Goal: Transaction & Acquisition: Subscribe to service/newsletter

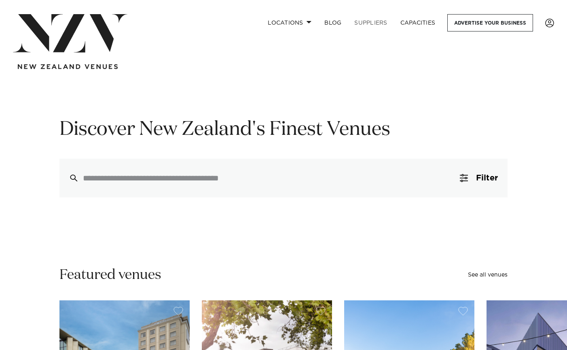
click at [365, 21] on link "SUPPLIERS" at bounding box center [371, 22] width 46 height 17
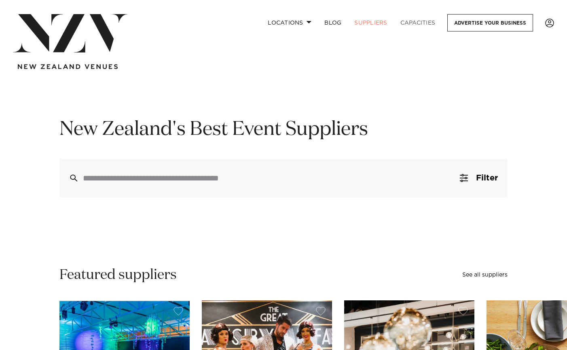
click at [419, 23] on link "Capacities" at bounding box center [418, 22] width 48 height 17
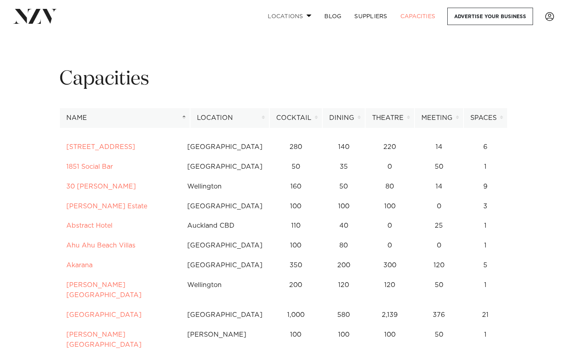
click at [309, 14] on span at bounding box center [308, 15] width 5 height 3
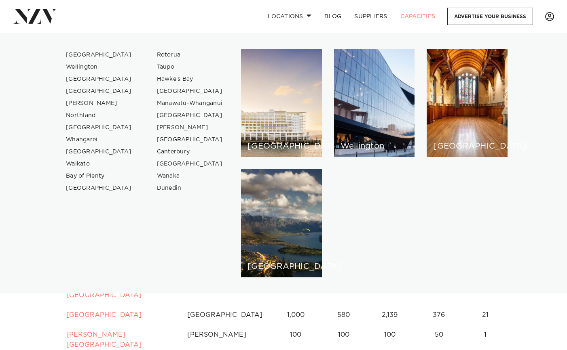
click at [549, 17] on span at bounding box center [549, 16] width 9 height 9
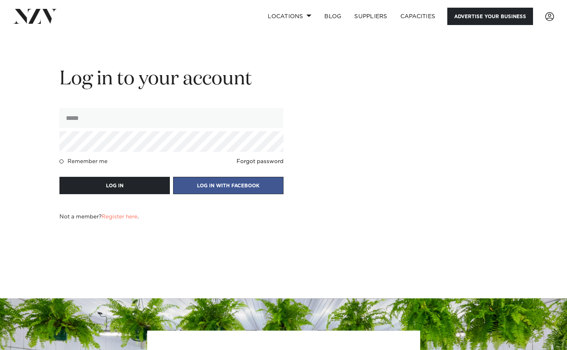
click at [464, 18] on link "Advertise your business" at bounding box center [490, 16] width 86 height 17
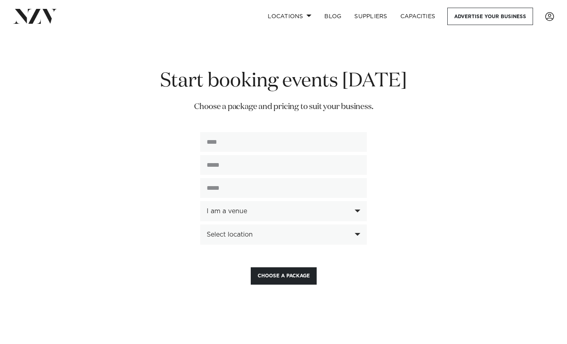
scroll to position [1930, 0]
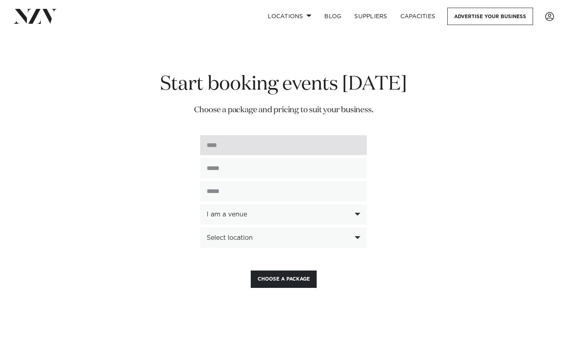
click at [211, 138] on input "text" at bounding box center [283, 145] width 167 height 20
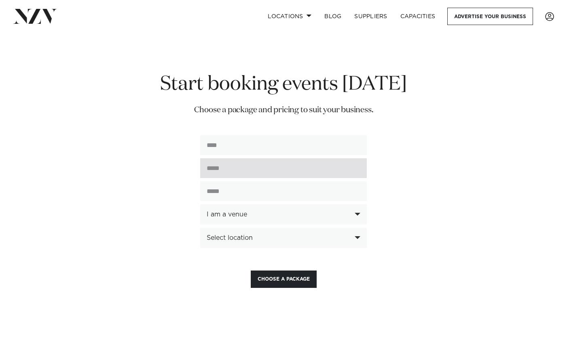
type input "**********"
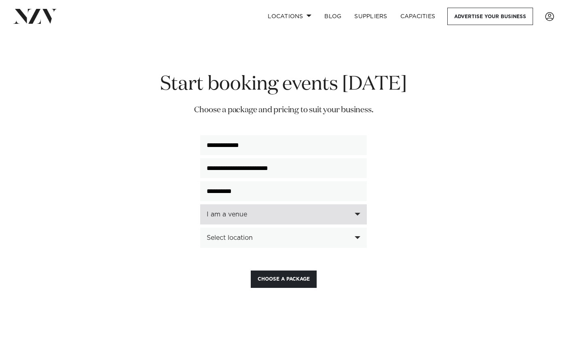
click at [359, 204] on div "I am a venue" at bounding box center [283, 214] width 167 height 20
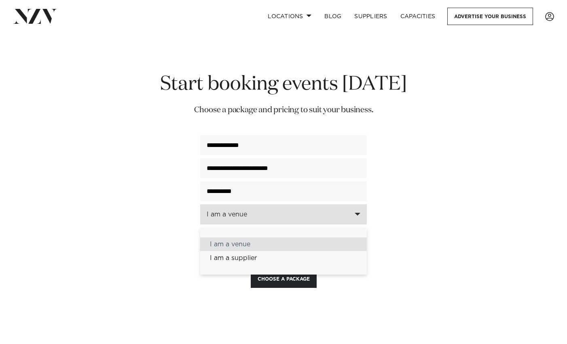
click at [292, 239] on div "I am a venue" at bounding box center [283, 245] width 167 height 14
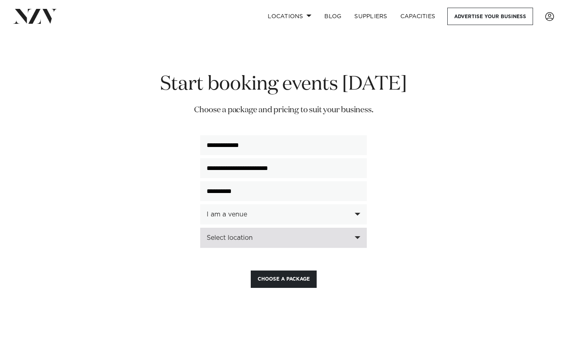
click at [360, 229] on div "Select location" at bounding box center [283, 238] width 167 height 20
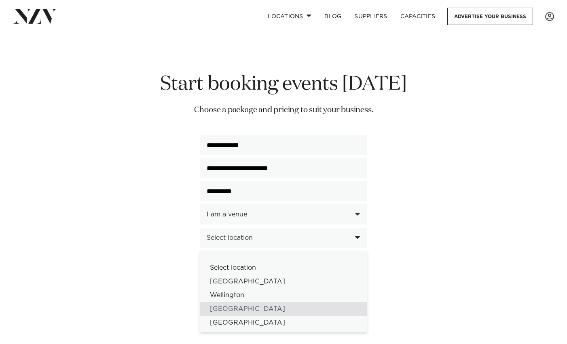
click at [292, 302] on div "[GEOGRAPHIC_DATA]" at bounding box center [283, 309] width 167 height 14
select select "**"
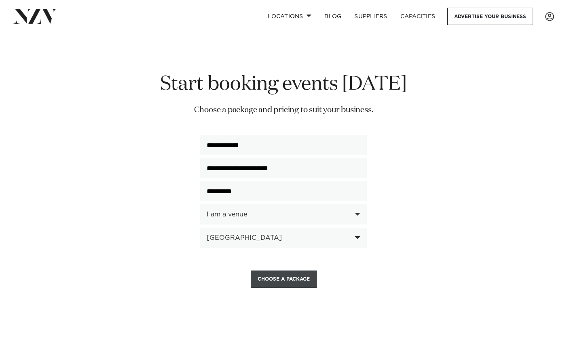
click at [286, 271] on button "Choose a Package" at bounding box center [284, 279] width 66 height 17
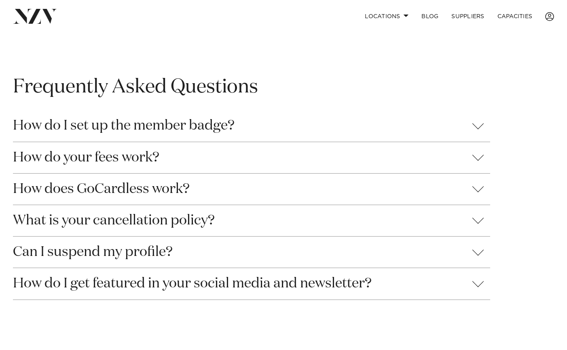
scroll to position [755, 0]
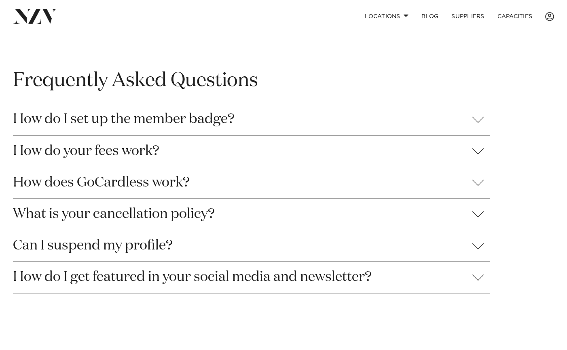
click at [478, 152] on button "How do your fees work?" at bounding box center [251, 151] width 477 height 31
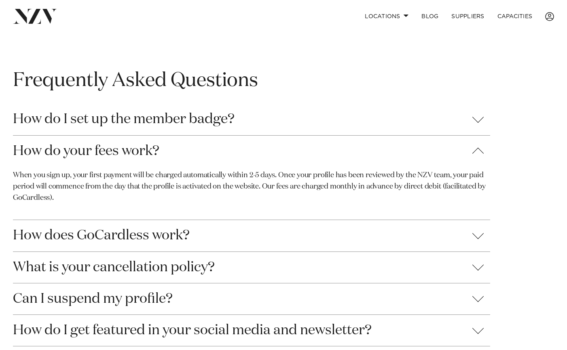
click at [478, 150] on button "How do your fees work?" at bounding box center [251, 151] width 477 height 31
